Goal: Information Seeking & Learning: Learn about a topic

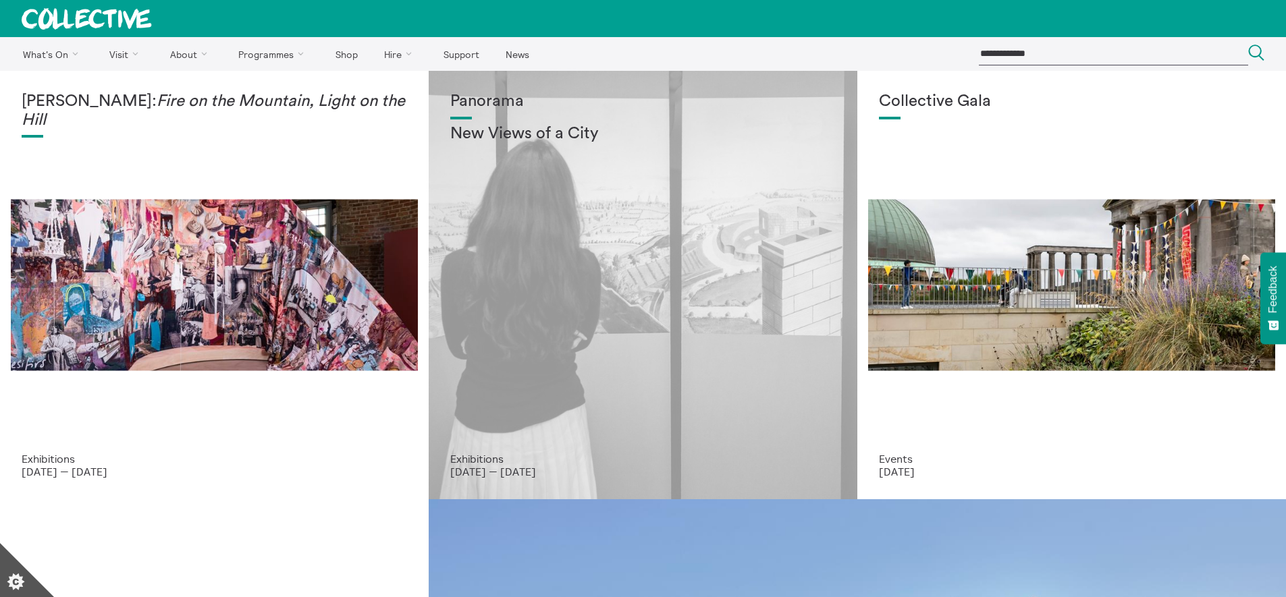
click at [568, 130] on h2 "New Views of a City" at bounding box center [642, 134] width 385 height 19
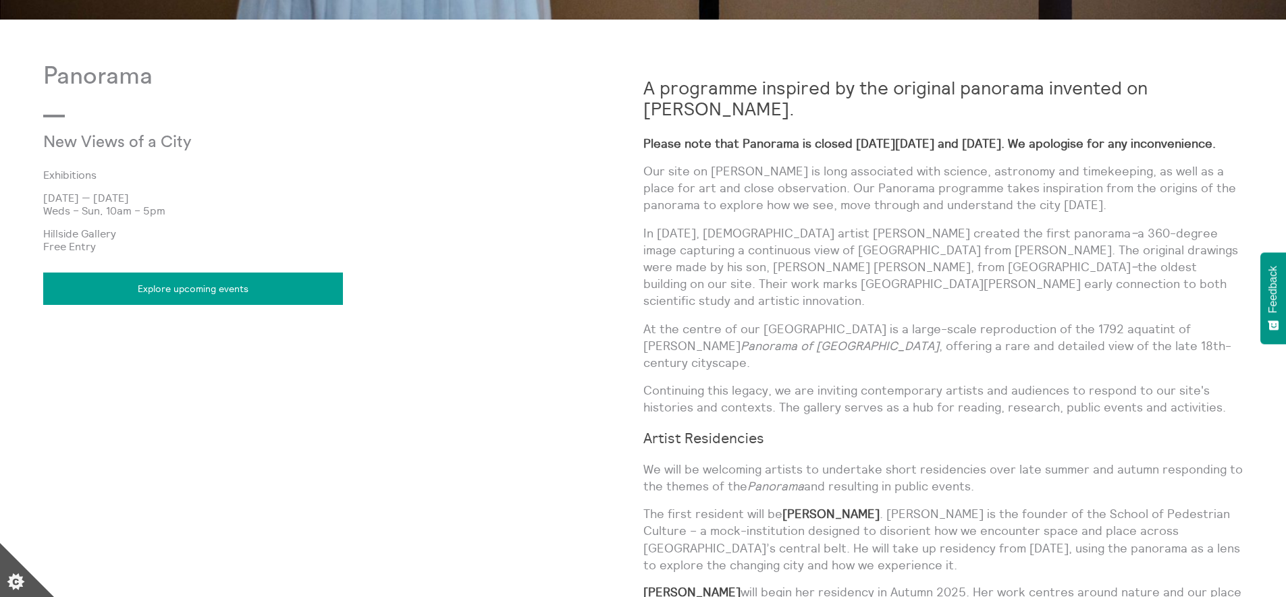
scroll to position [893, 0]
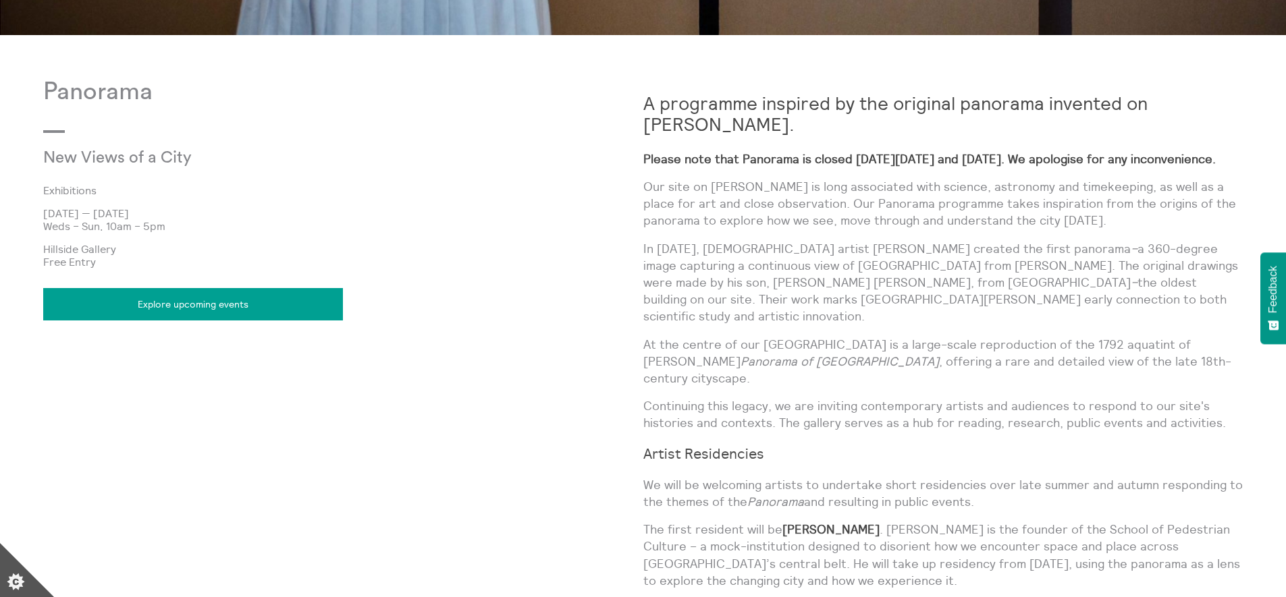
click at [686, 150] on p "Please note that Panorama is closed on Thursday 21 and Friday 22 August. We apo…" at bounding box center [943, 158] width 600 height 17
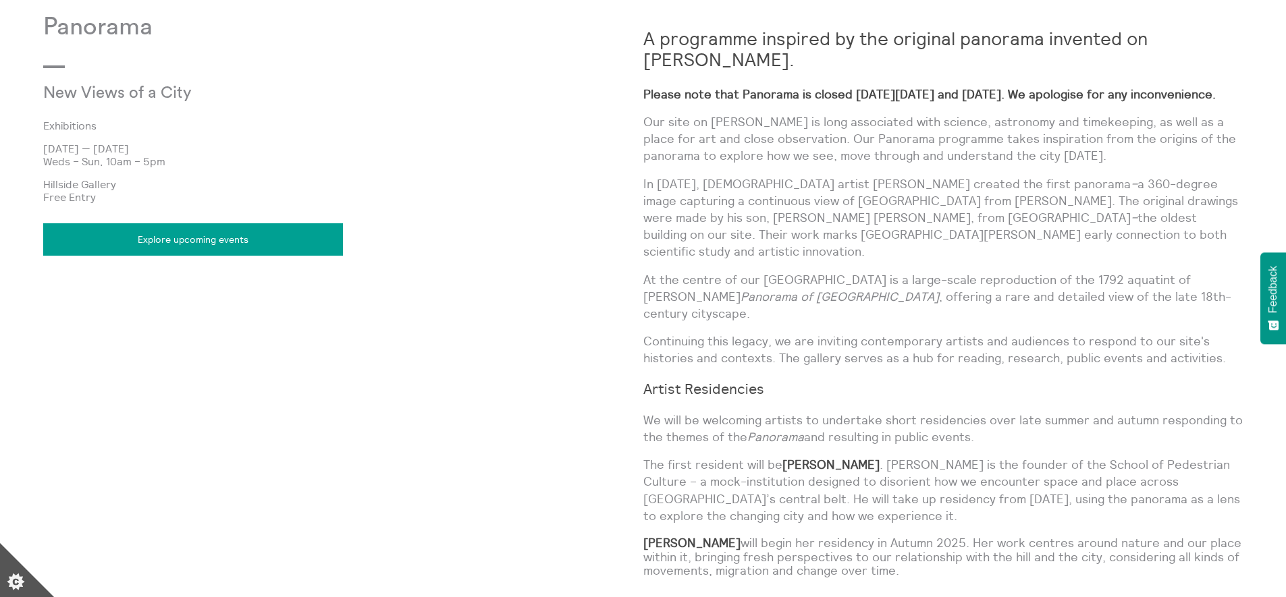
scroll to position [960, 0]
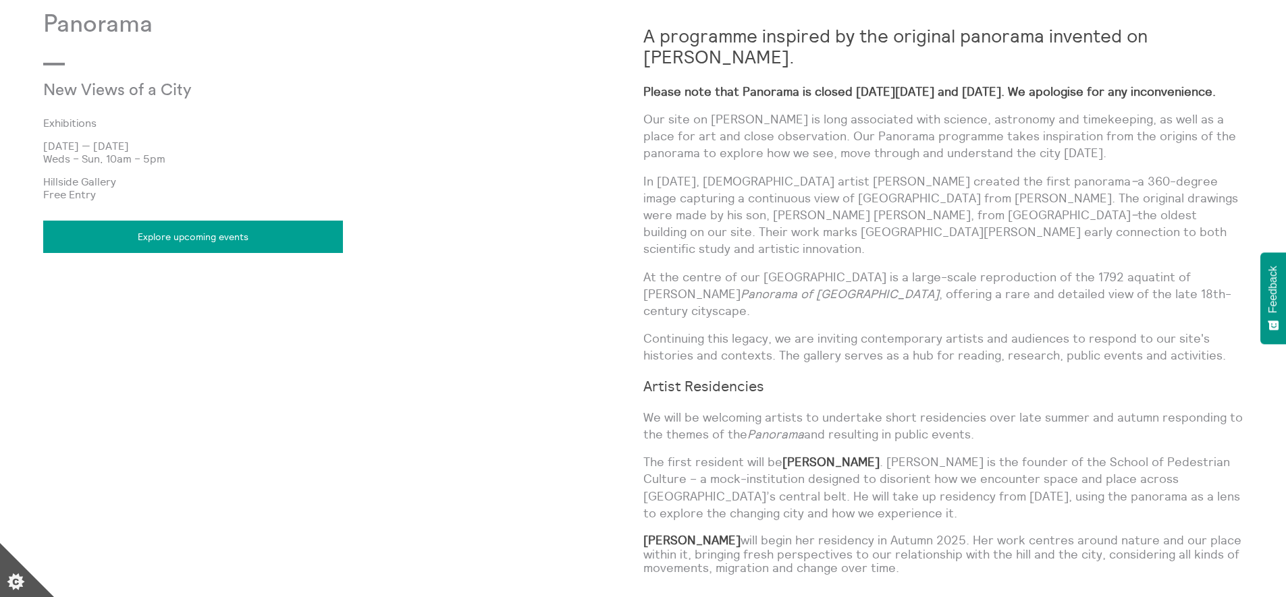
click at [682, 91] on strong "Please note that Panorama is closed on Thursday 21 and Friday 22 August. We apo…" at bounding box center [929, 92] width 572 height 16
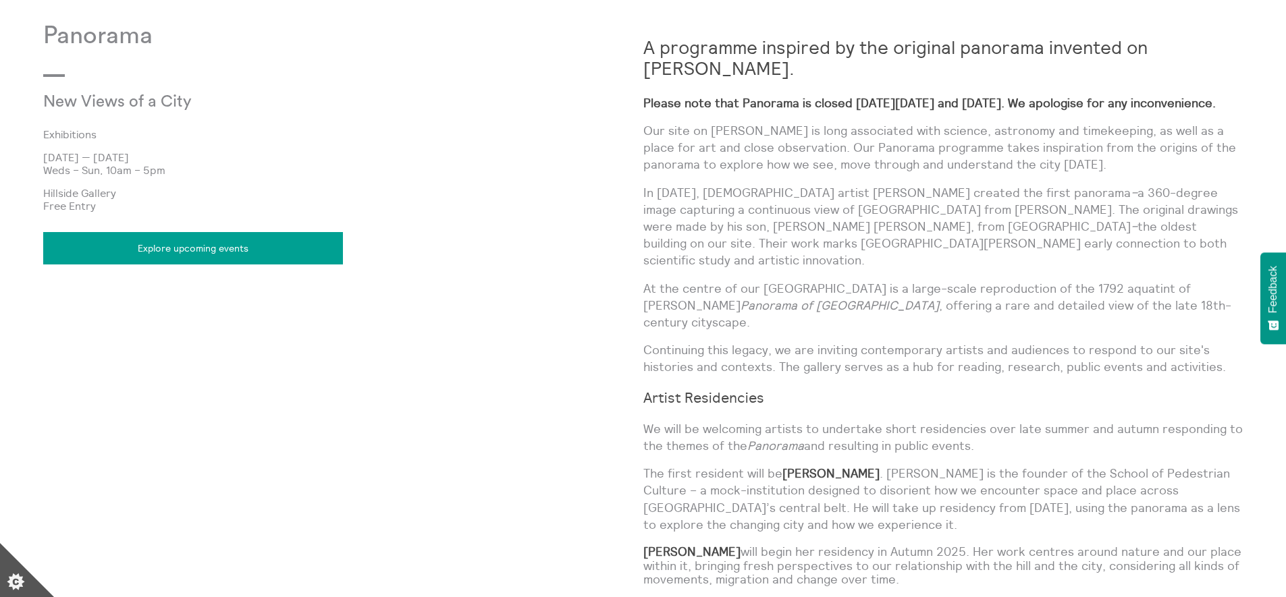
scroll to position [952, 0]
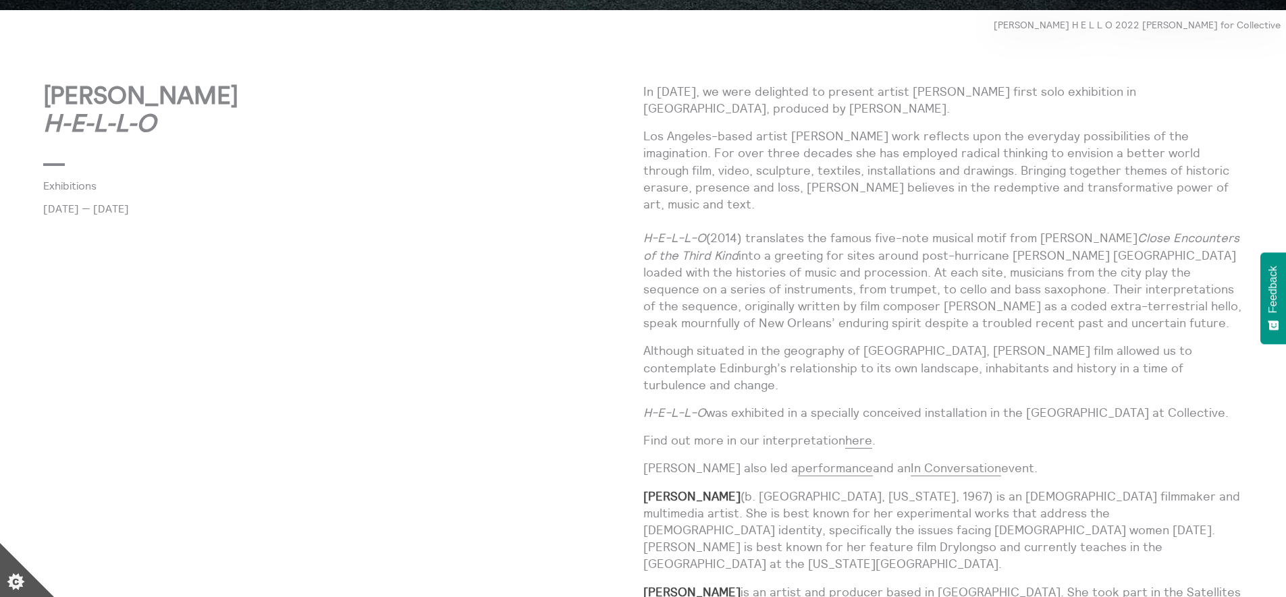
scroll to position [1030, 0]
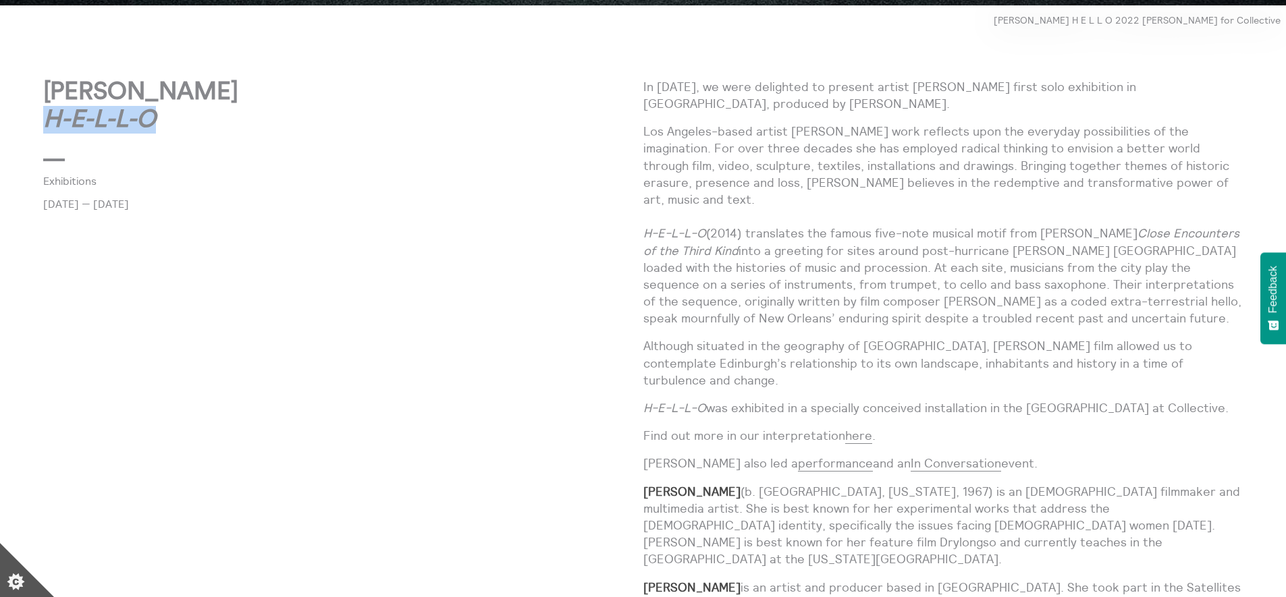
drag, startPoint x: 172, startPoint y: 121, endPoint x: 30, endPoint y: 127, distance: 142.5
click at [30, 127] on body "**********" at bounding box center [643, 408] width 1286 height 2876
copy em "H-E-L-L-O"
click at [188, 115] on p "[PERSON_NAME] H-E-L-L-O" at bounding box center [343, 106] width 600 height 56
